Goal: Participate in discussion

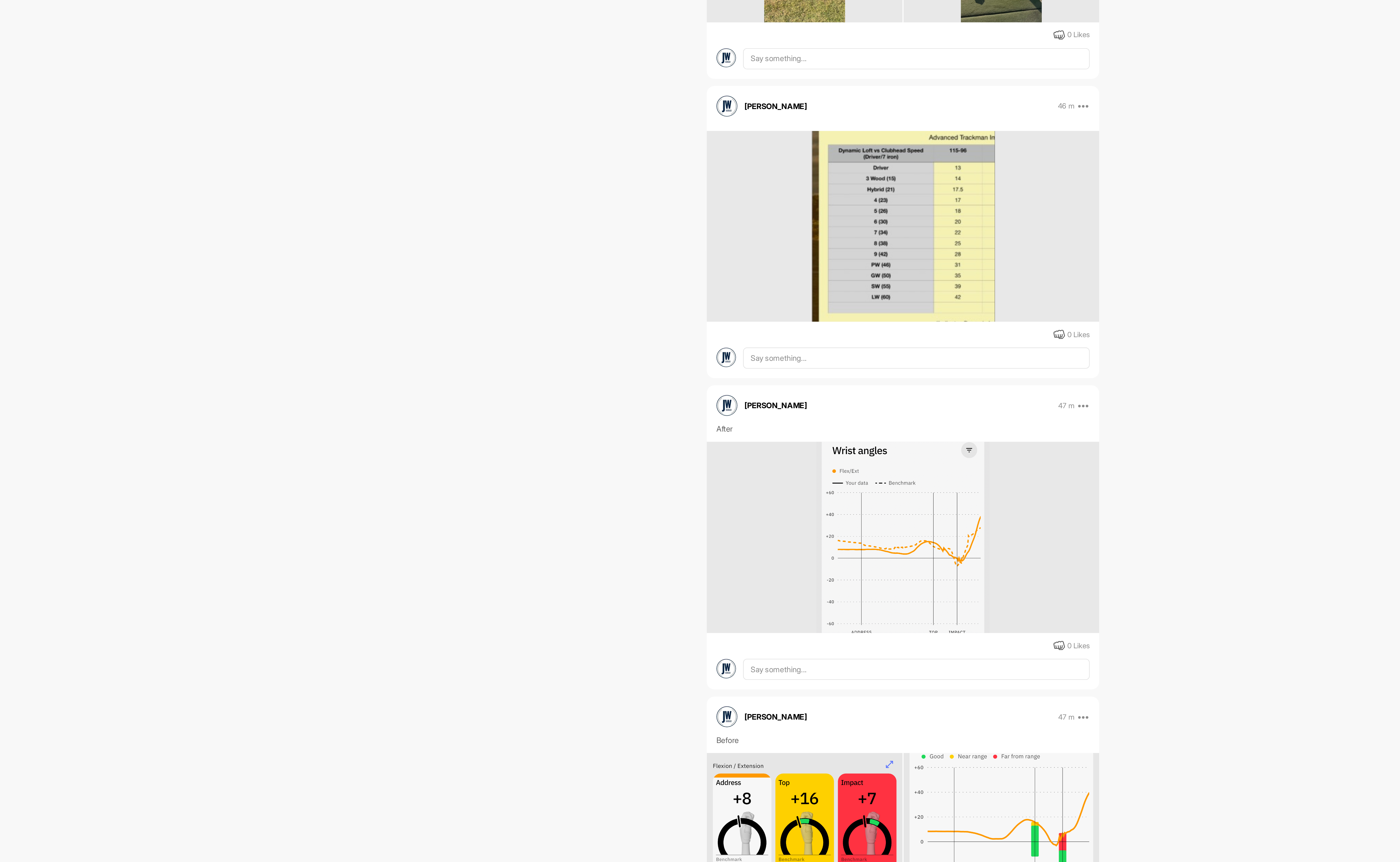
scroll to position [286, 0]
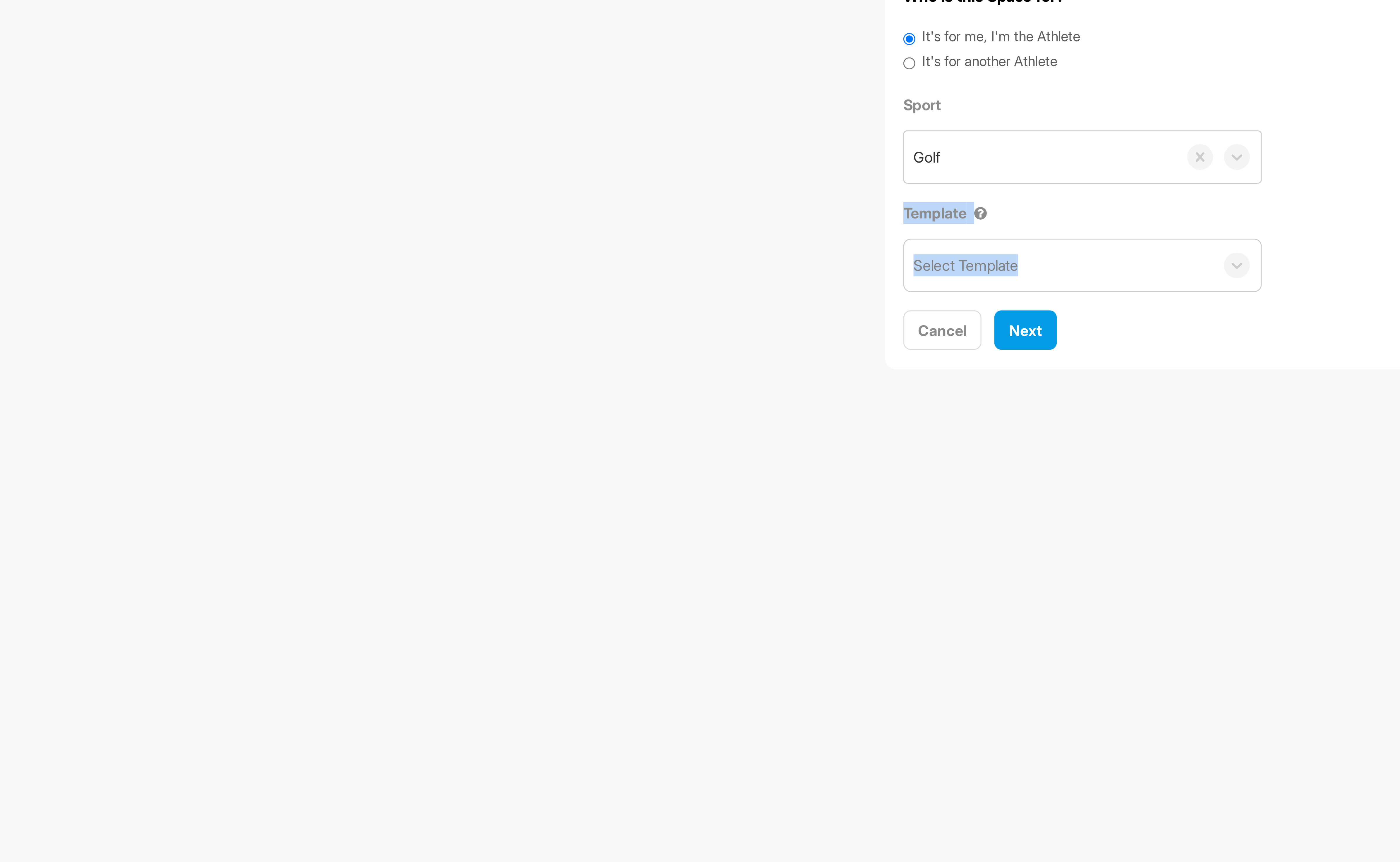
drag, startPoint x: 586, startPoint y: 130, endPoint x: 567, endPoint y: 188, distance: 61.0
click at [567, 188] on div "Create New Space Who is this Space for? It's for me, I'm the Athlete It's for a…" at bounding box center [744, 431] width 1311 height 862
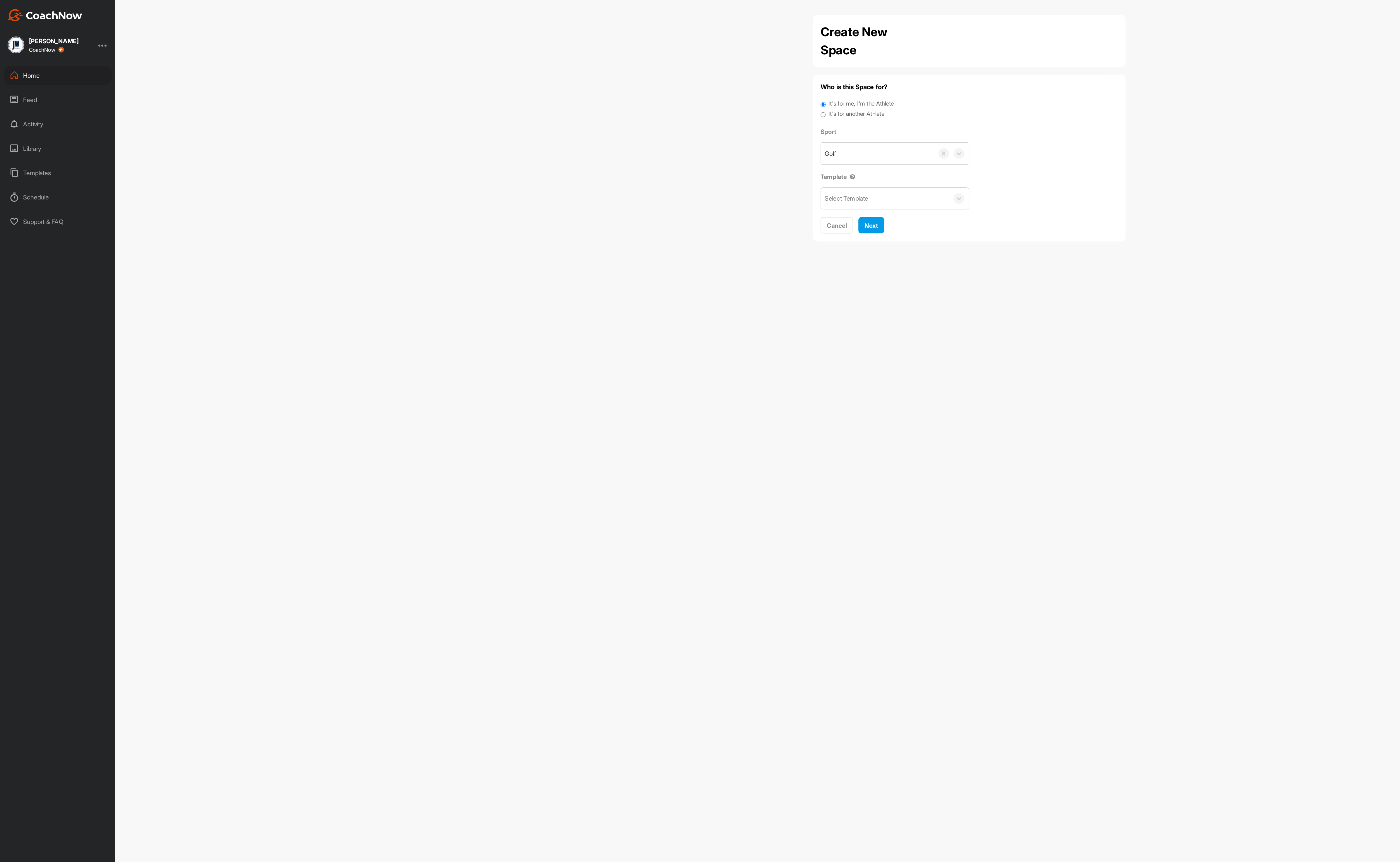
click at [35, 57] on div "Home" at bounding box center [45, 58] width 83 height 15
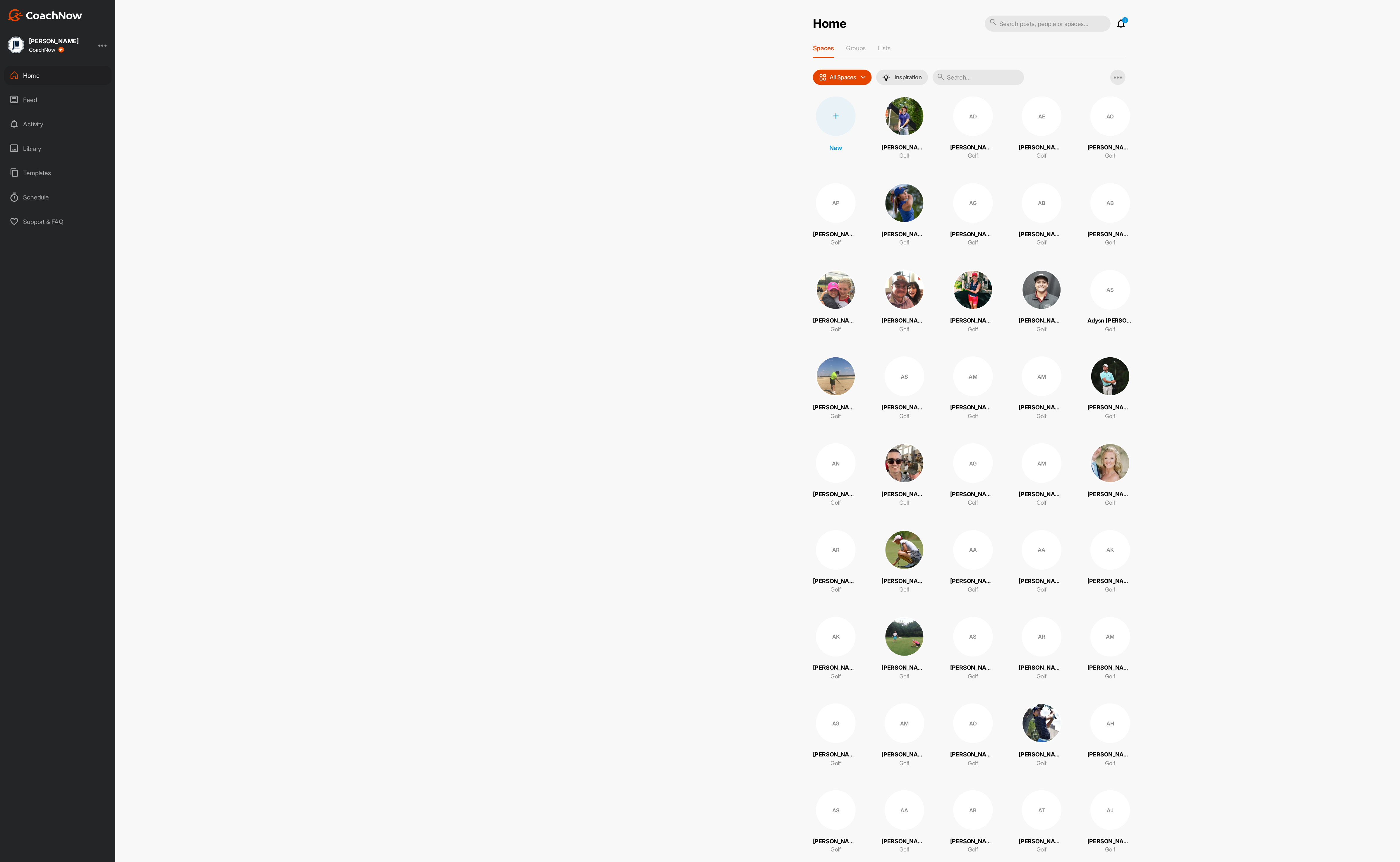
click at [778, 63] on input "text" at bounding box center [751, 60] width 70 height 12
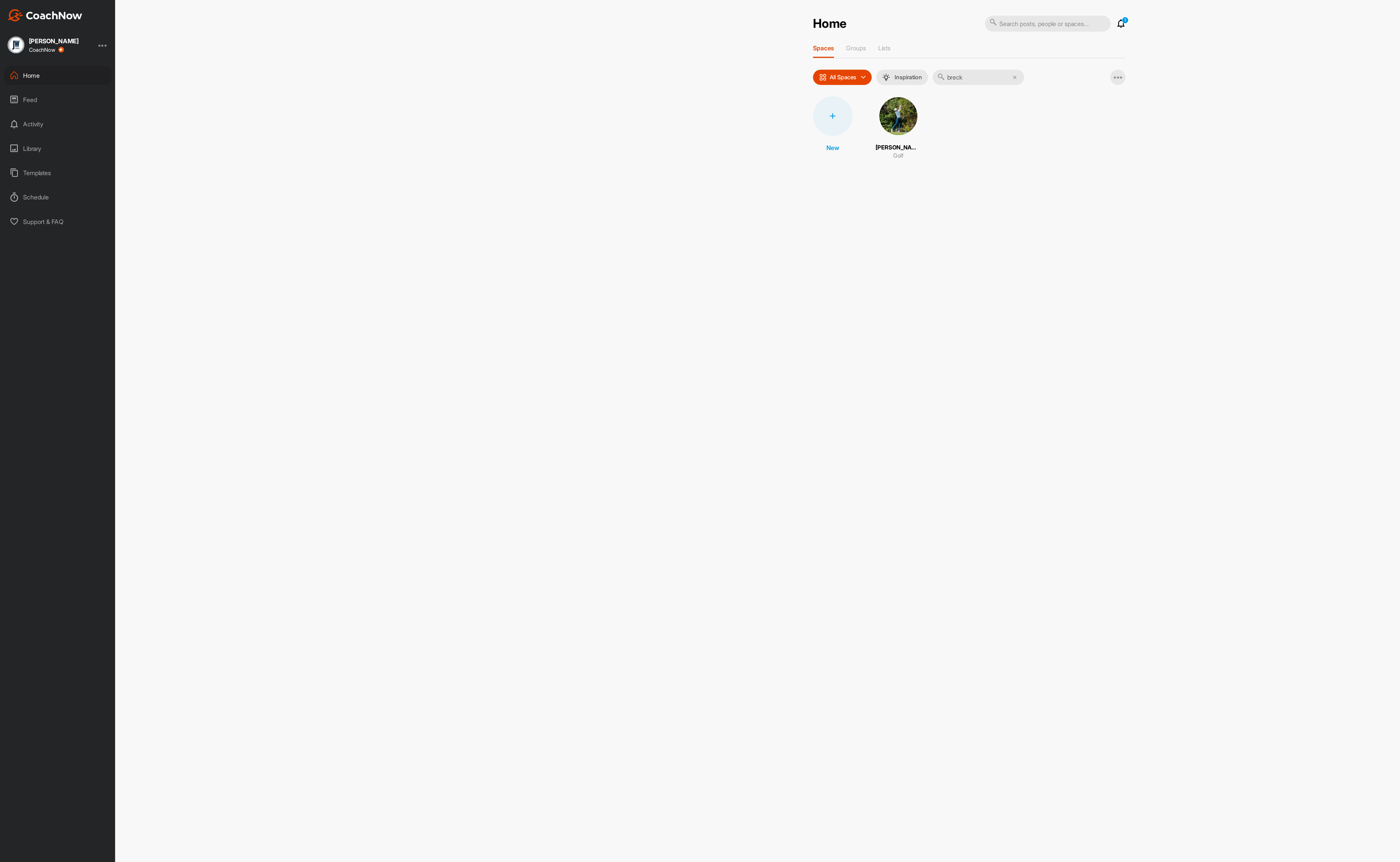
type input "breck"
click at [693, 93] on img at bounding box center [690, 89] width 30 height 30
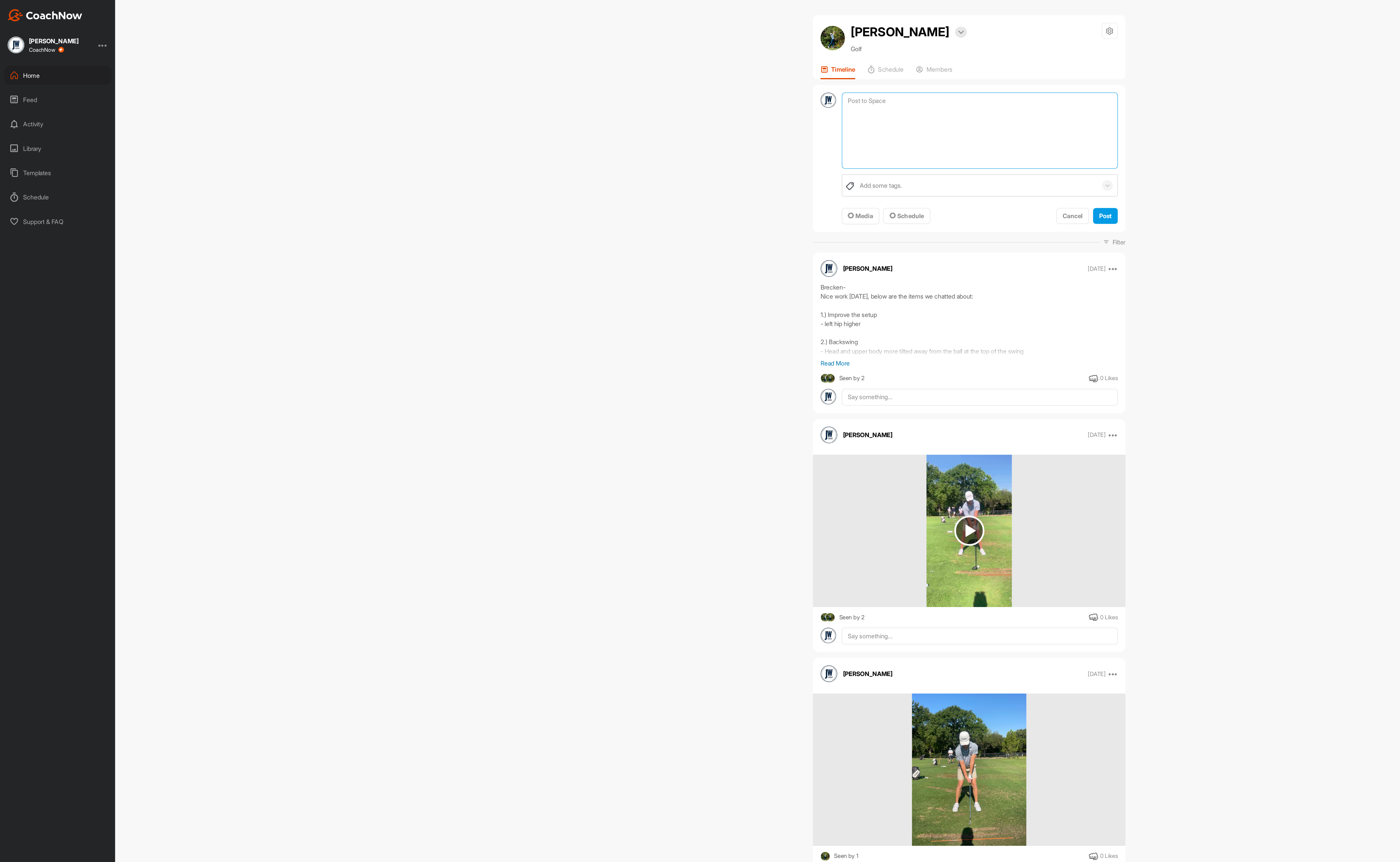
click at [708, 77] on textarea at bounding box center [752, 100] width 212 height 59
click at [662, 161] on button "Media" at bounding box center [660, 166] width 29 height 12
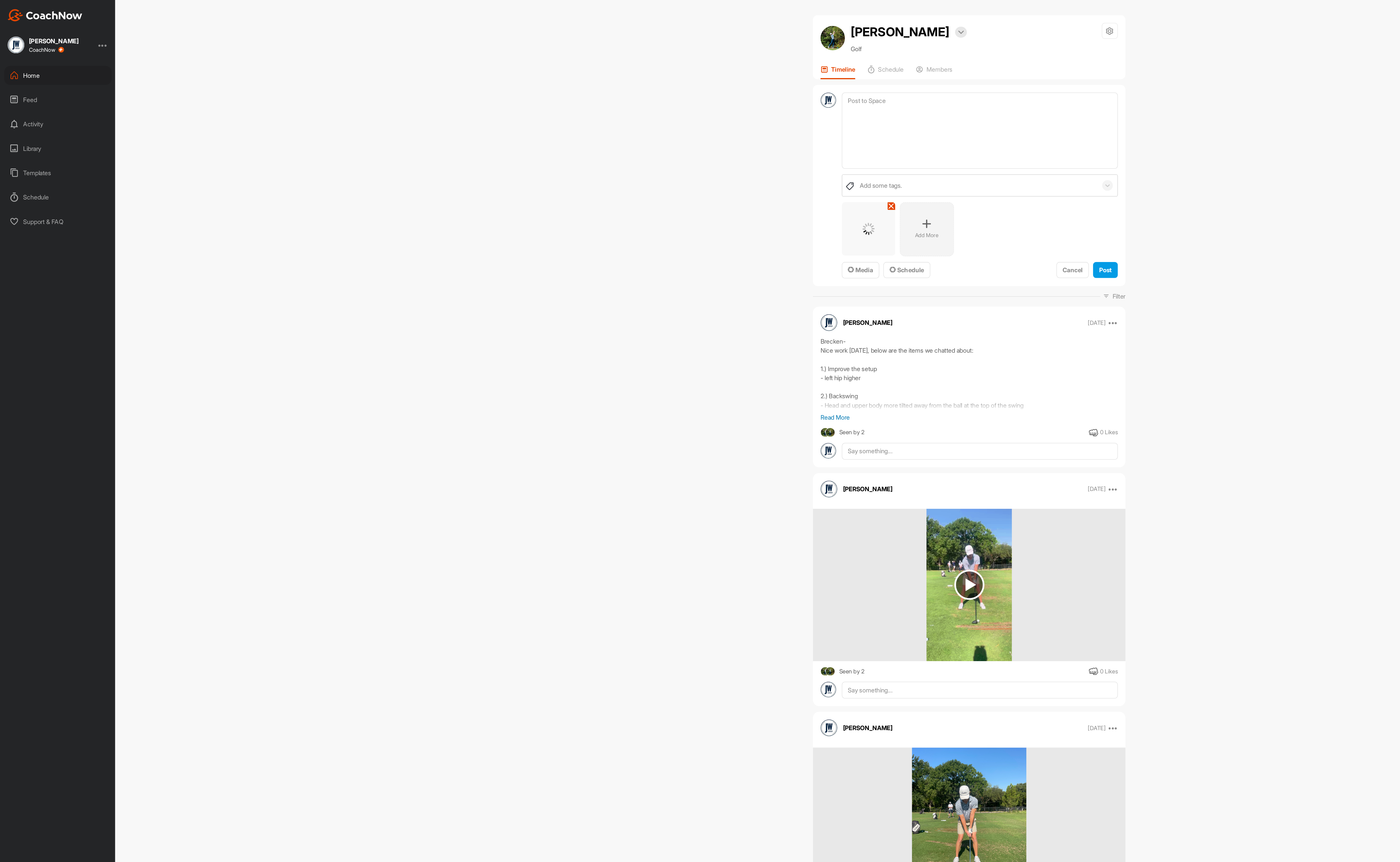
click at [716, 183] on p "Add More" at bounding box center [711, 180] width 18 height 6
click at [764, 184] on div "Add More" at bounding box center [756, 176] width 41 height 41
click at [844, 210] on span "Post" at bounding box center [849, 207] width 10 height 6
